Goal: Task Accomplishment & Management: Complete application form

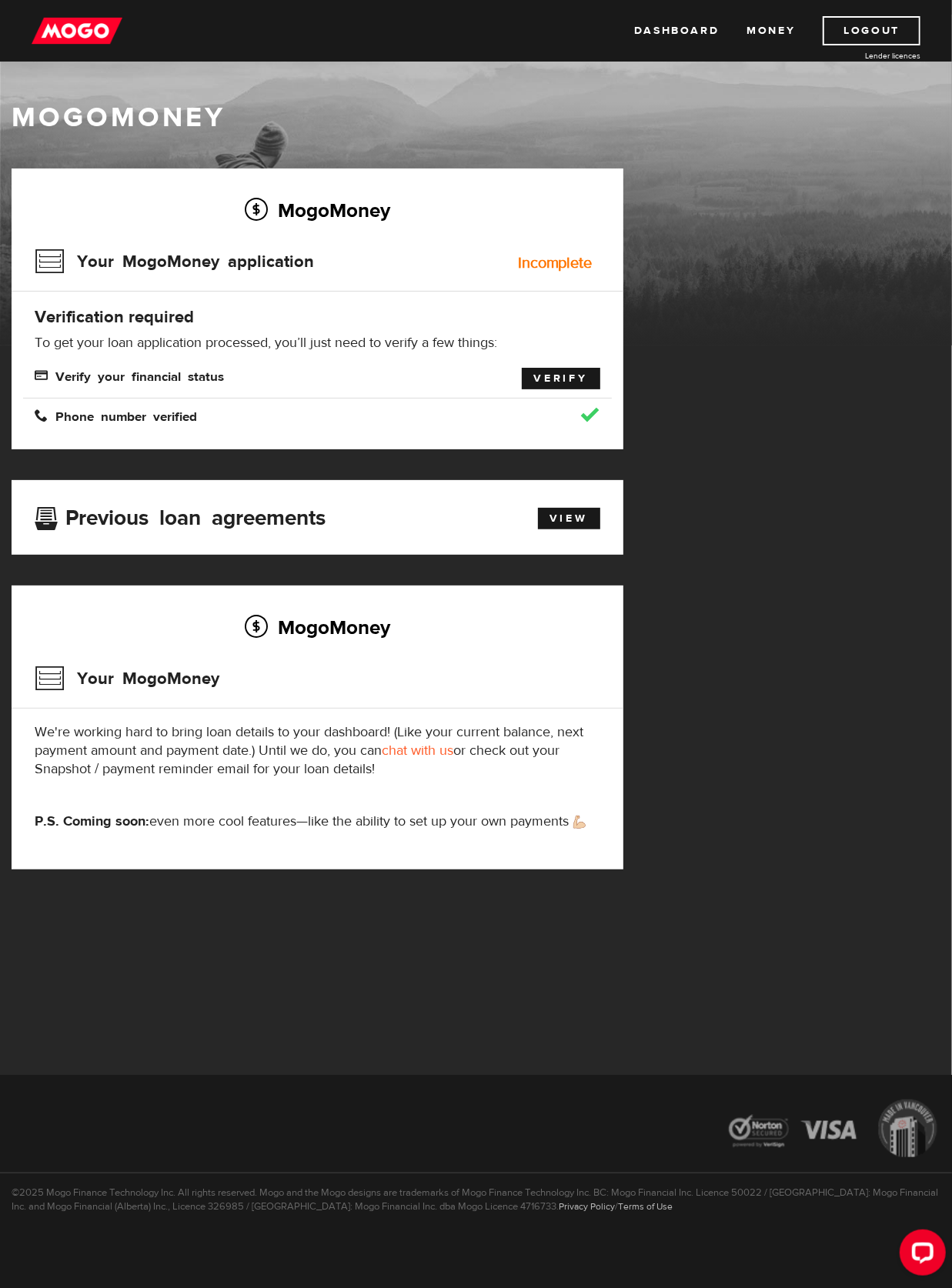
click at [563, 379] on link "Verify" at bounding box center [561, 379] width 79 height 22
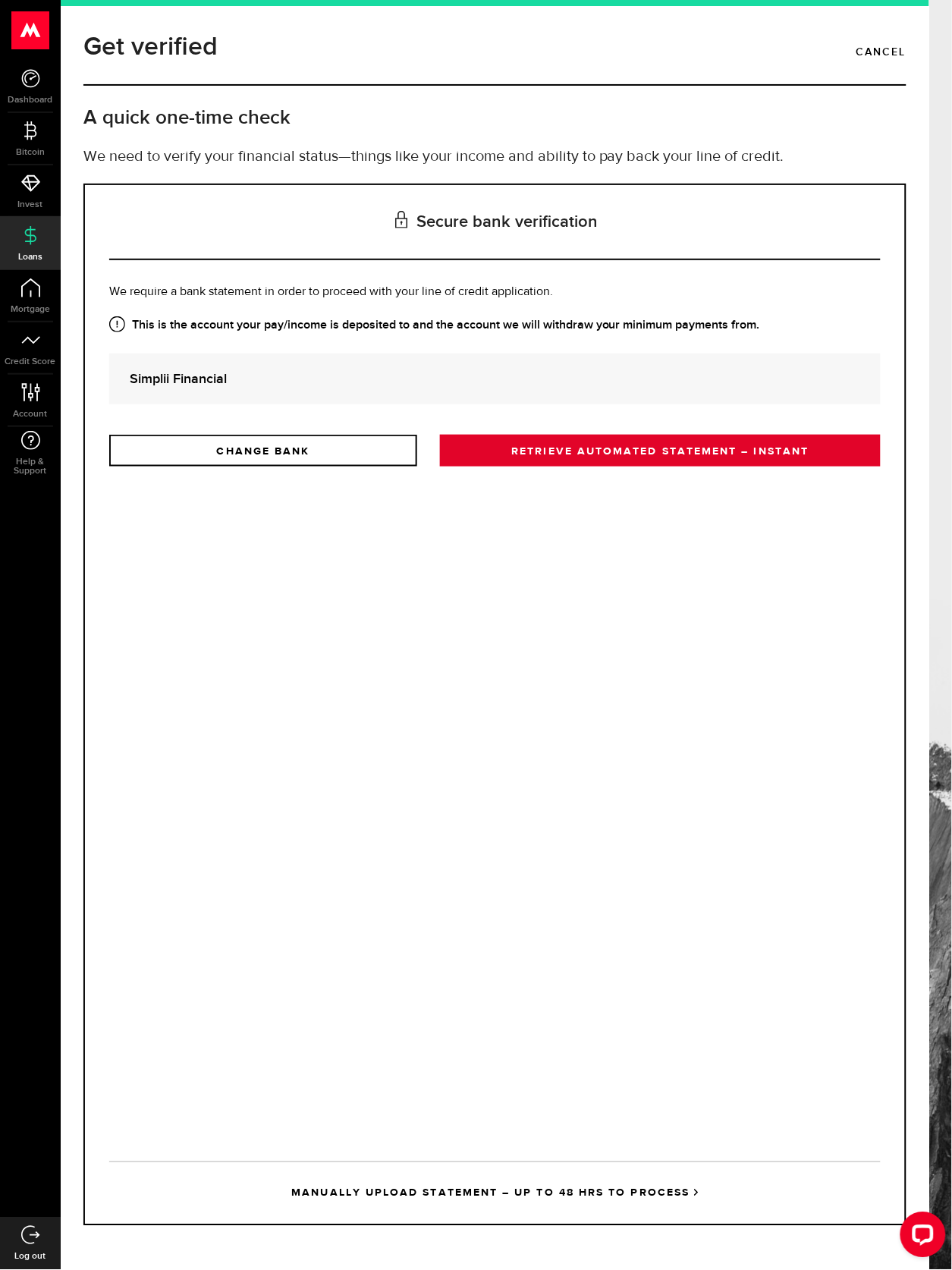
click at [543, 447] on link "RETRIEVE AUTOMATED STATEMENT – INSTANT" at bounding box center [660, 451] width 441 height 32
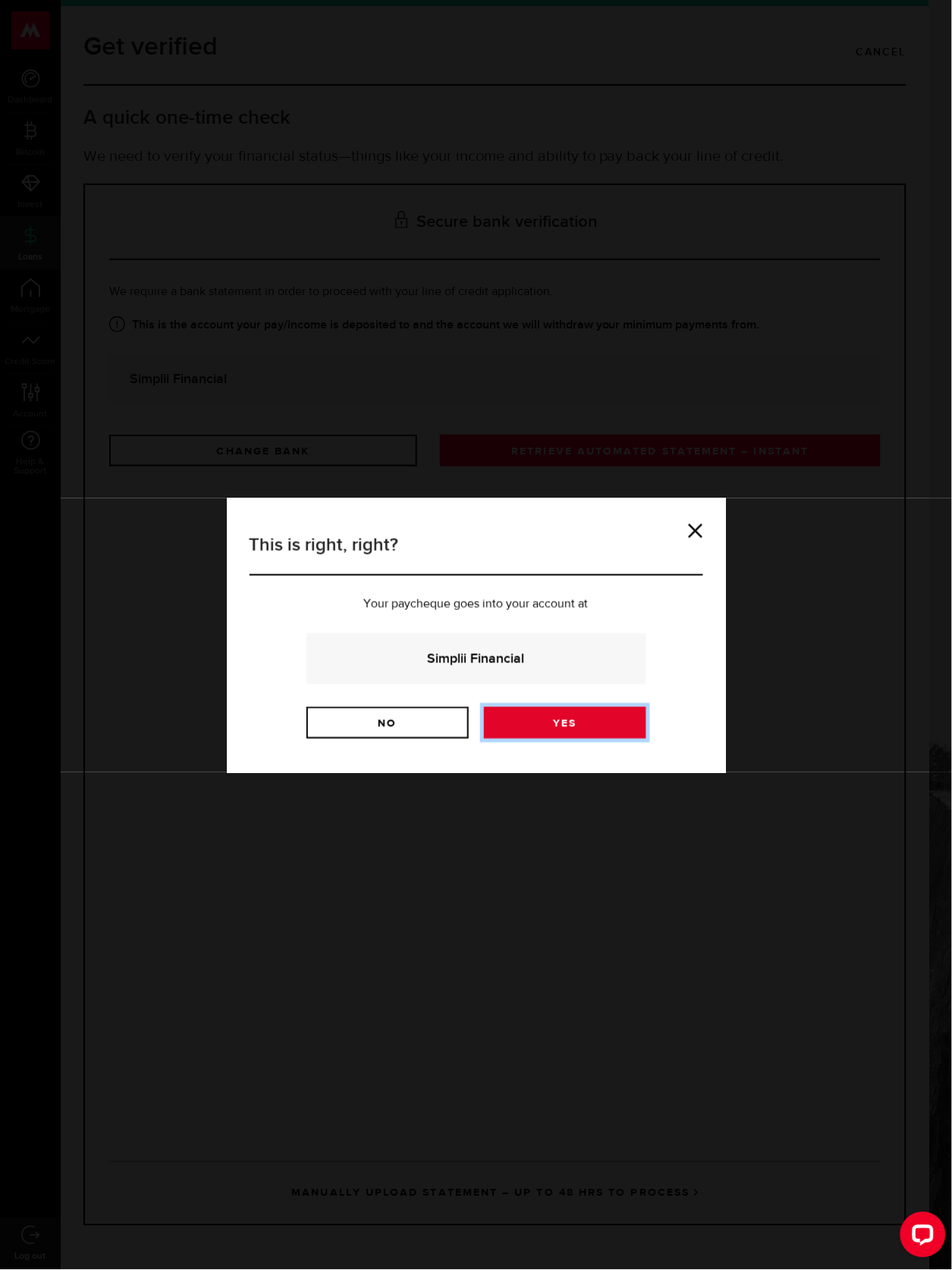
click at [579, 722] on link "Yes" at bounding box center [565, 723] width 162 height 32
